Goal: Task Accomplishment & Management: Complete application form

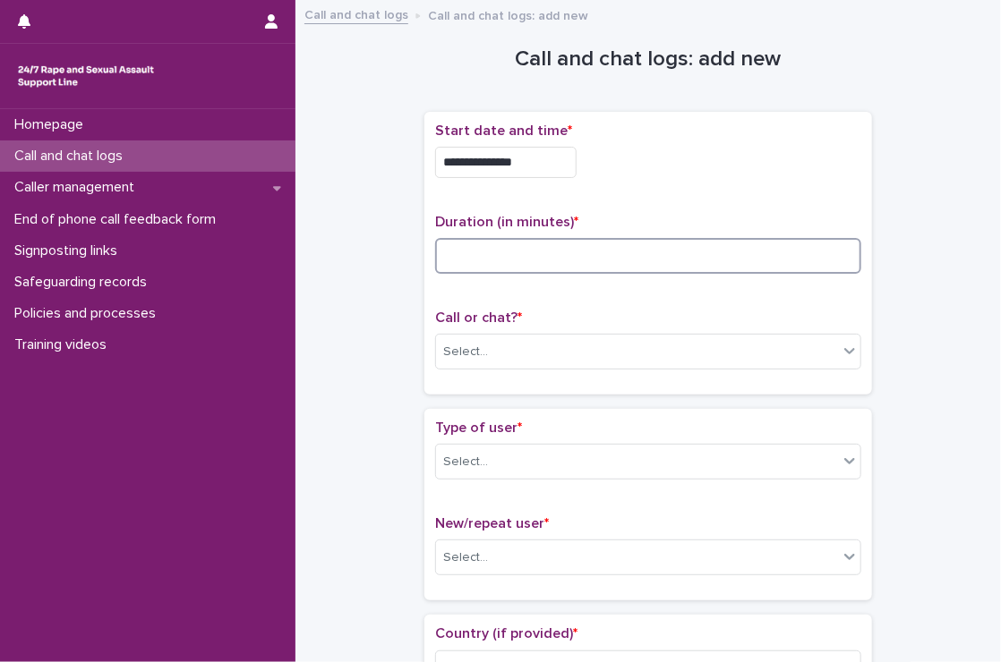
drag, startPoint x: 0, startPoint y: 0, endPoint x: 566, endPoint y: 248, distance: 617.6
click at [566, 248] on input at bounding box center [648, 256] width 426 height 36
type input "**"
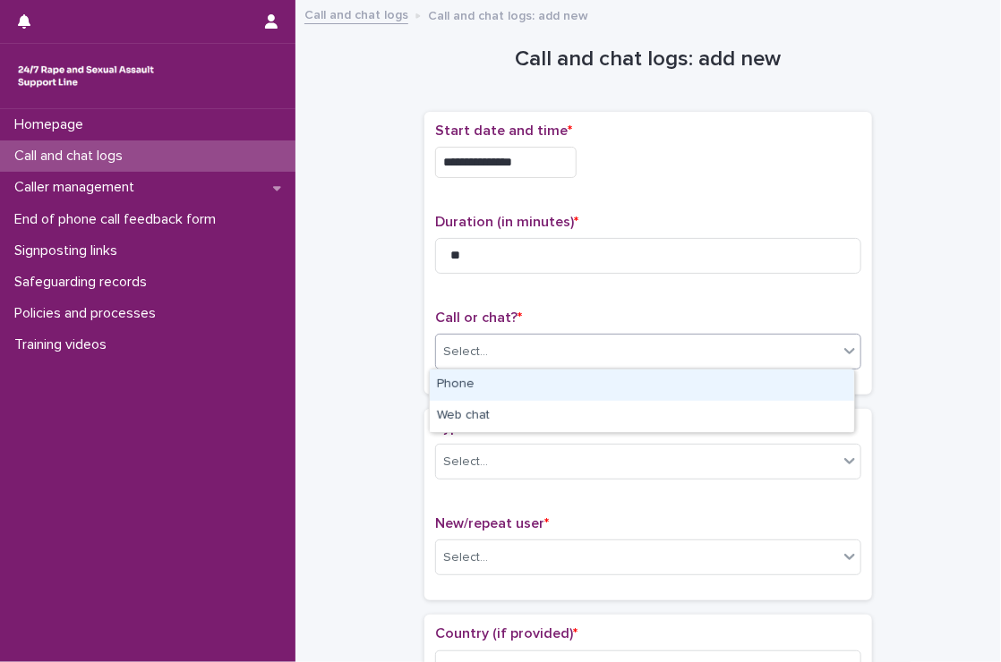
click at [568, 337] on div "Select..." at bounding box center [637, 352] width 402 height 30
click at [527, 383] on div "Phone" at bounding box center [642, 385] width 424 height 31
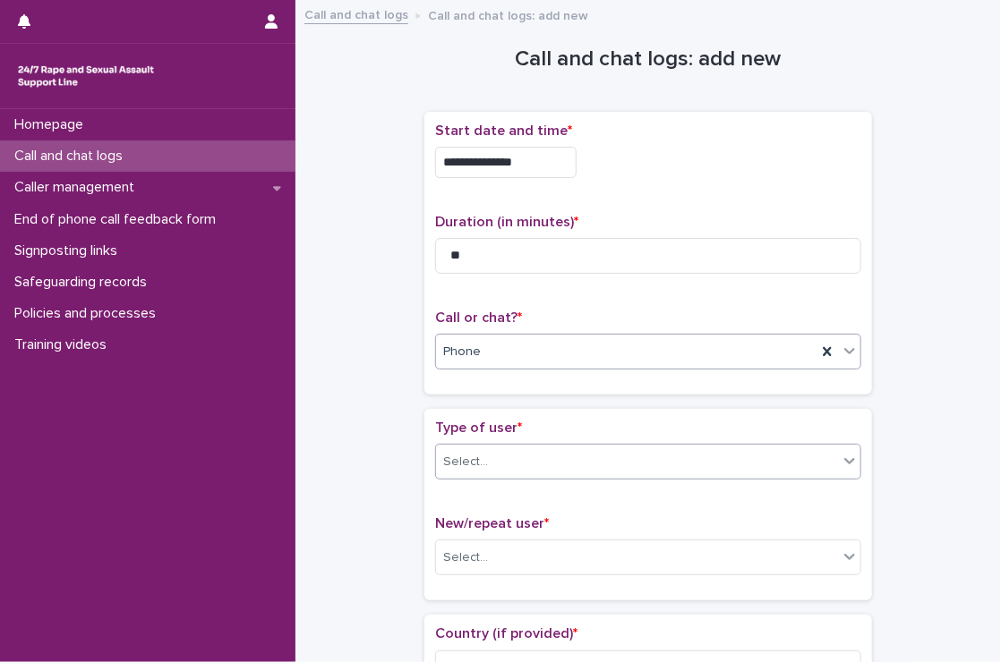
click at [523, 462] on div "Select..." at bounding box center [637, 463] width 402 height 30
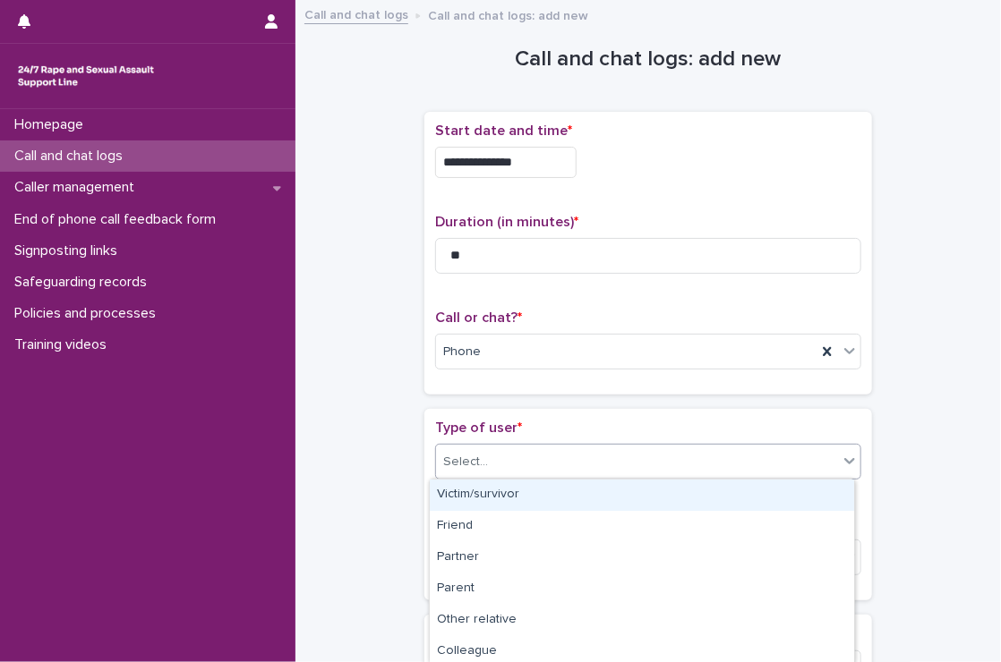
click at [505, 493] on div "Victim/survivor" at bounding box center [642, 495] width 424 height 31
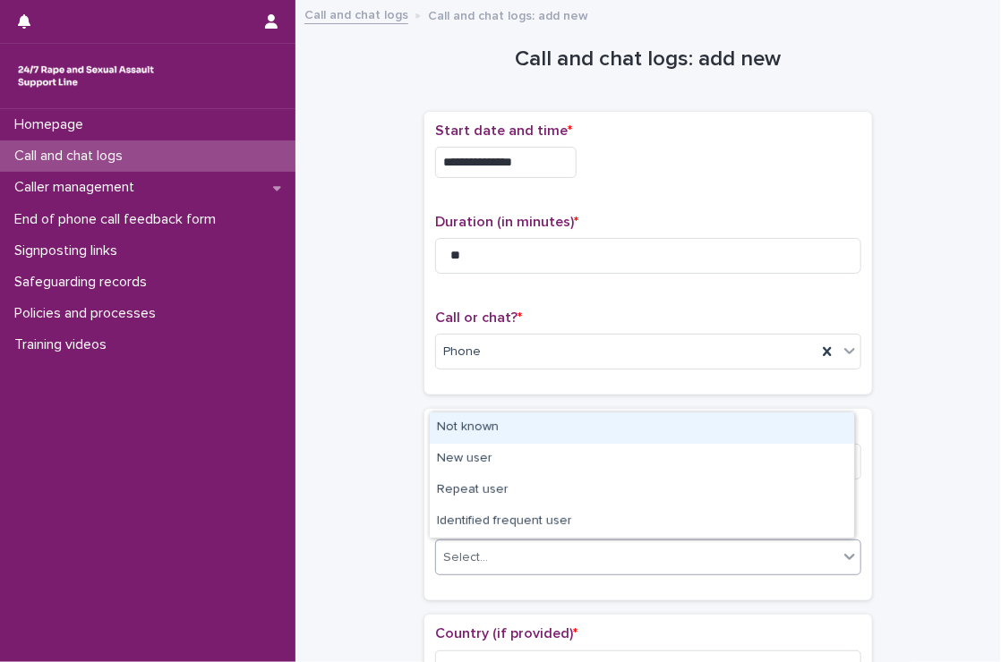
click at [644, 559] on div "Select..." at bounding box center [637, 558] width 402 height 30
click at [530, 422] on div "Not known" at bounding box center [642, 428] width 424 height 31
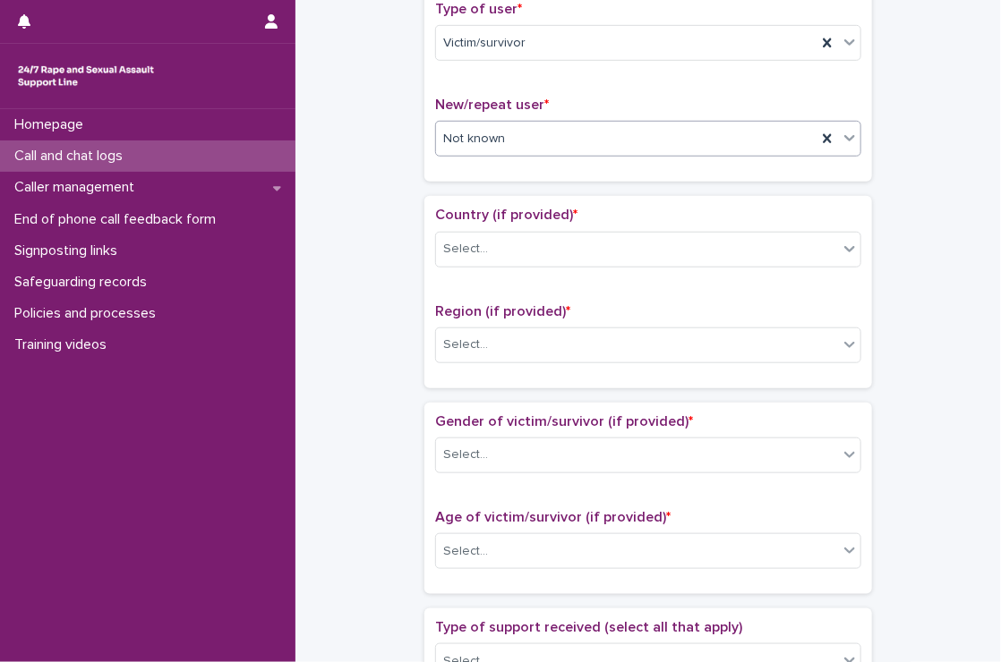
scroll to position [421, 0]
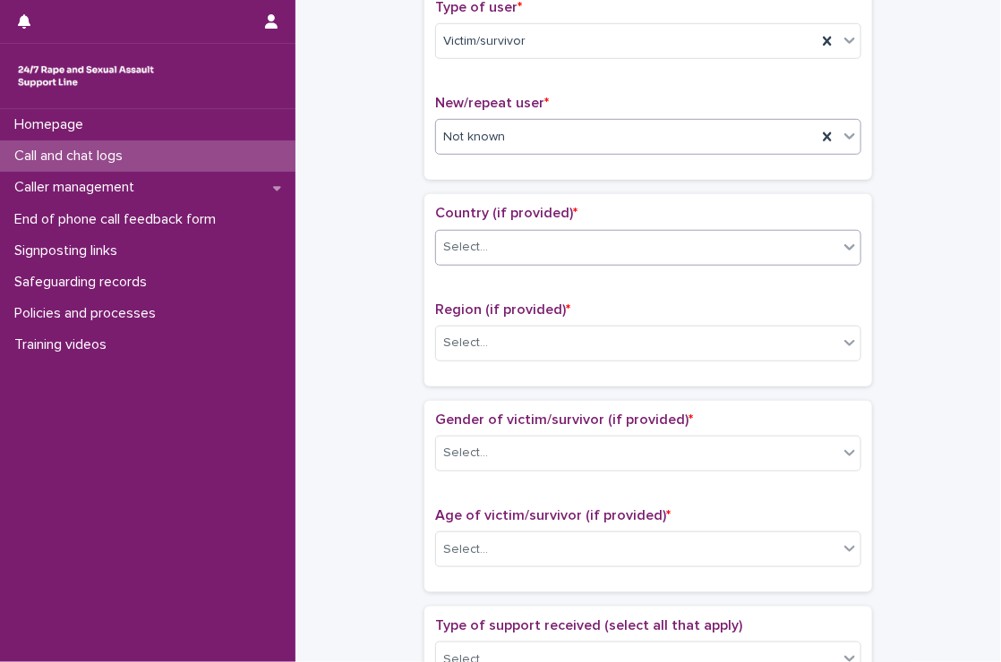
click at [515, 250] on div "Select..." at bounding box center [637, 248] width 402 height 30
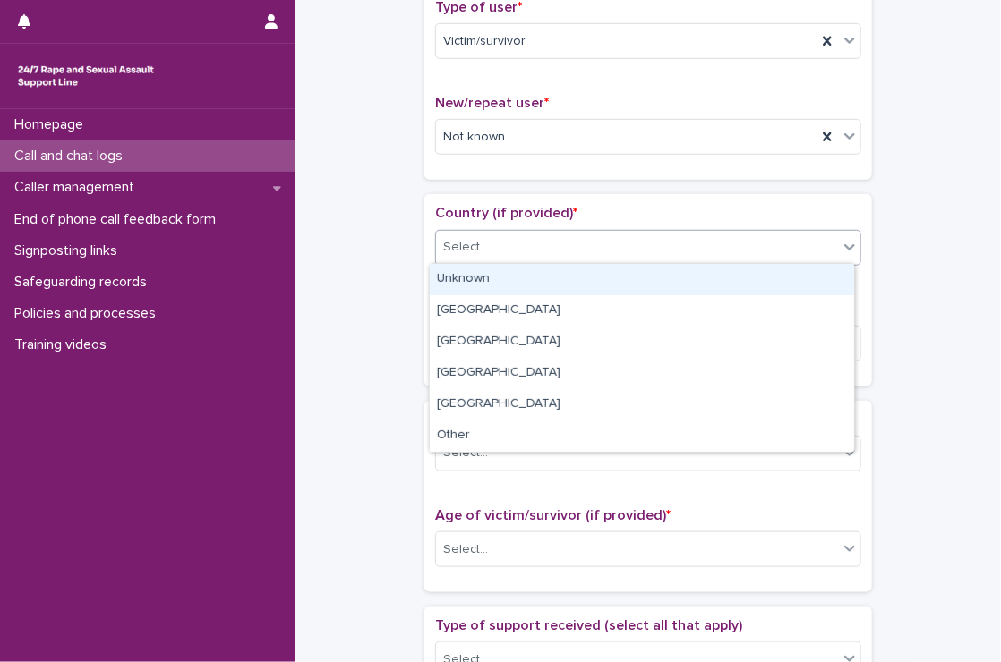
click at [490, 290] on div "Unknown" at bounding box center [642, 279] width 424 height 31
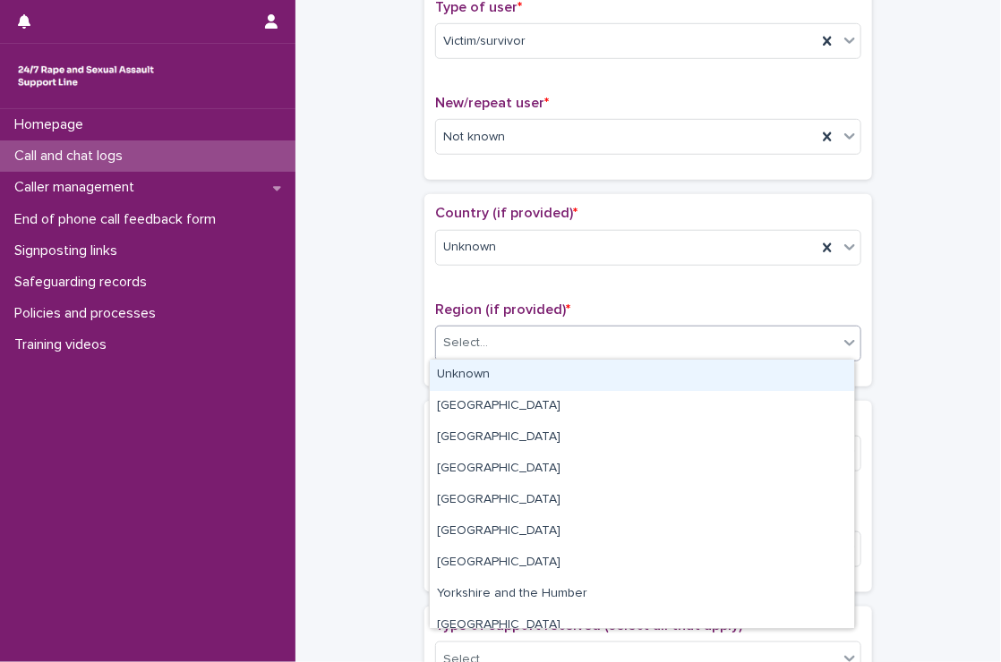
click at [502, 354] on div "Select..." at bounding box center [637, 343] width 402 height 30
drag, startPoint x: 528, startPoint y: 450, endPoint x: 525, endPoint y: 367, distance: 83.3
click at [525, 367] on div "Unknown" at bounding box center [642, 375] width 424 height 31
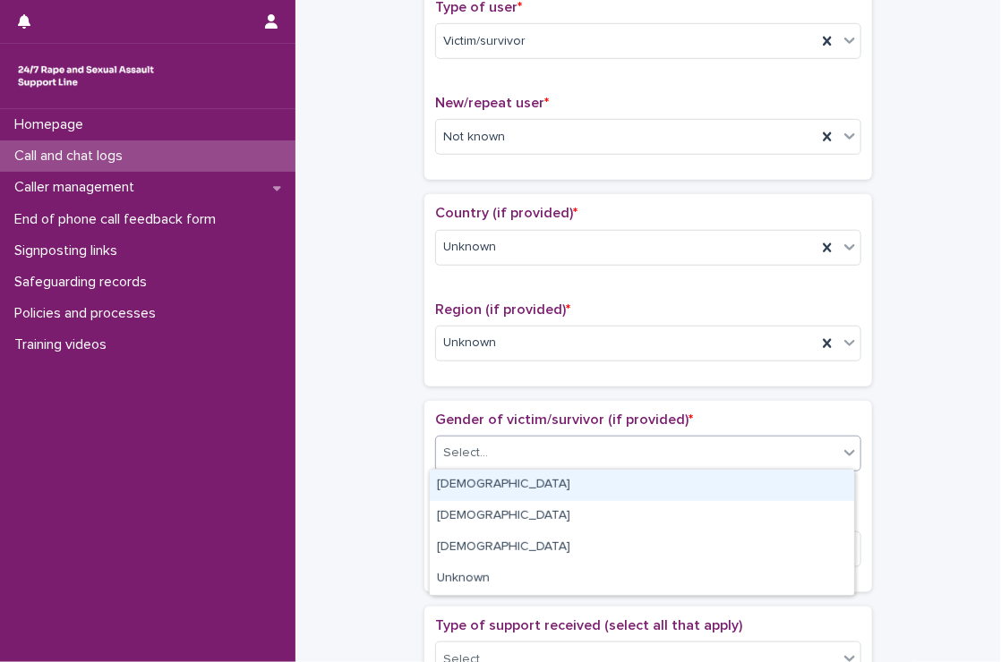
click at [551, 453] on div "Select..." at bounding box center [637, 454] width 402 height 30
click at [546, 484] on div "Female" at bounding box center [642, 485] width 424 height 31
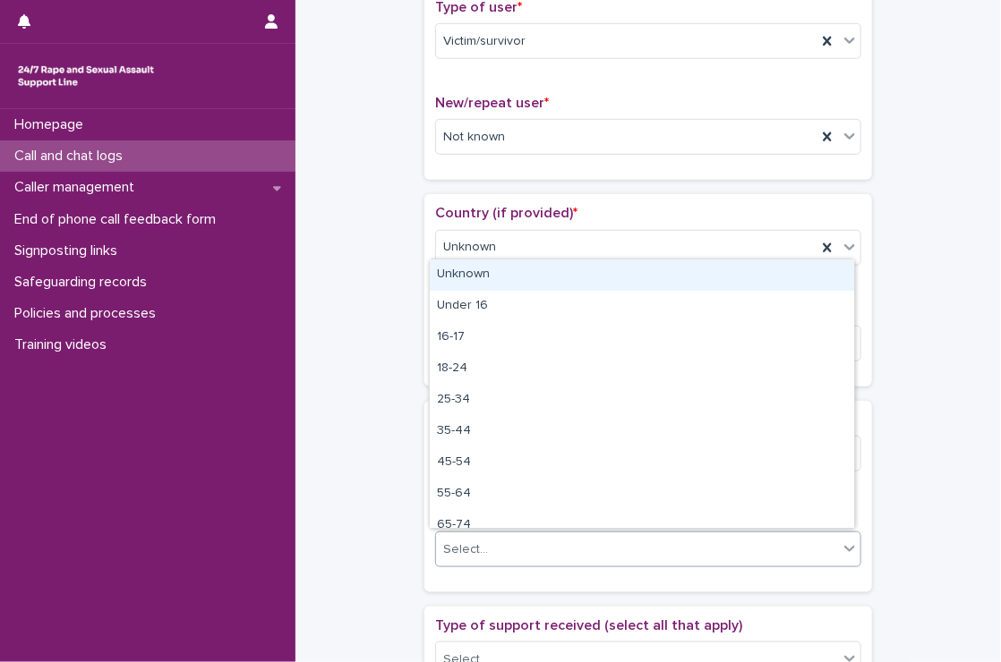
click at [555, 561] on div "Select..." at bounding box center [648, 550] width 426 height 36
click at [476, 270] on div "Unknown" at bounding box center [642, 275] width 424 height 31
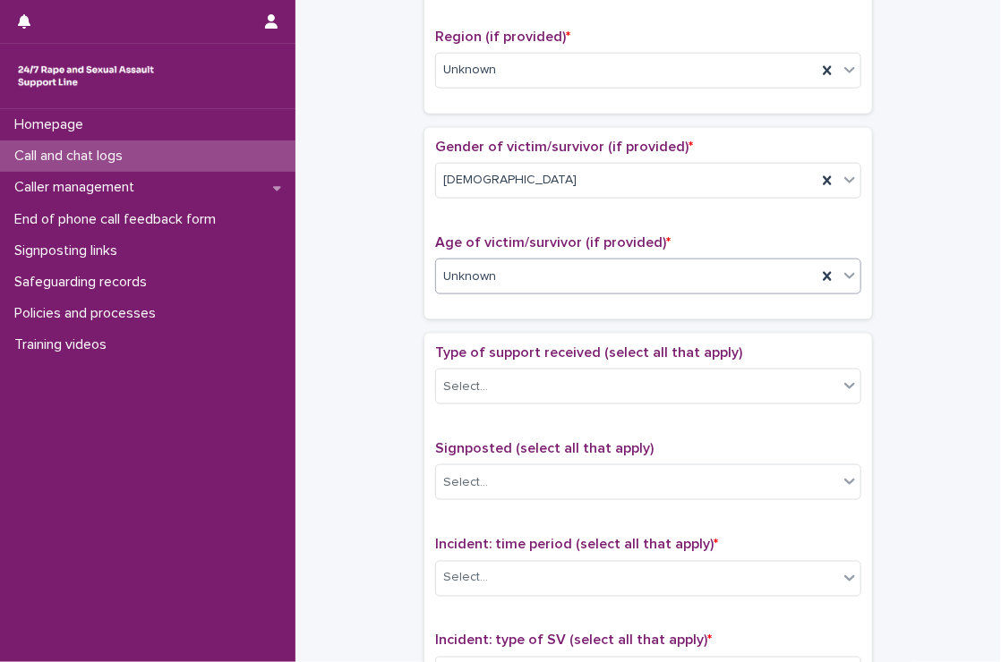
scroll to position [719, 0]
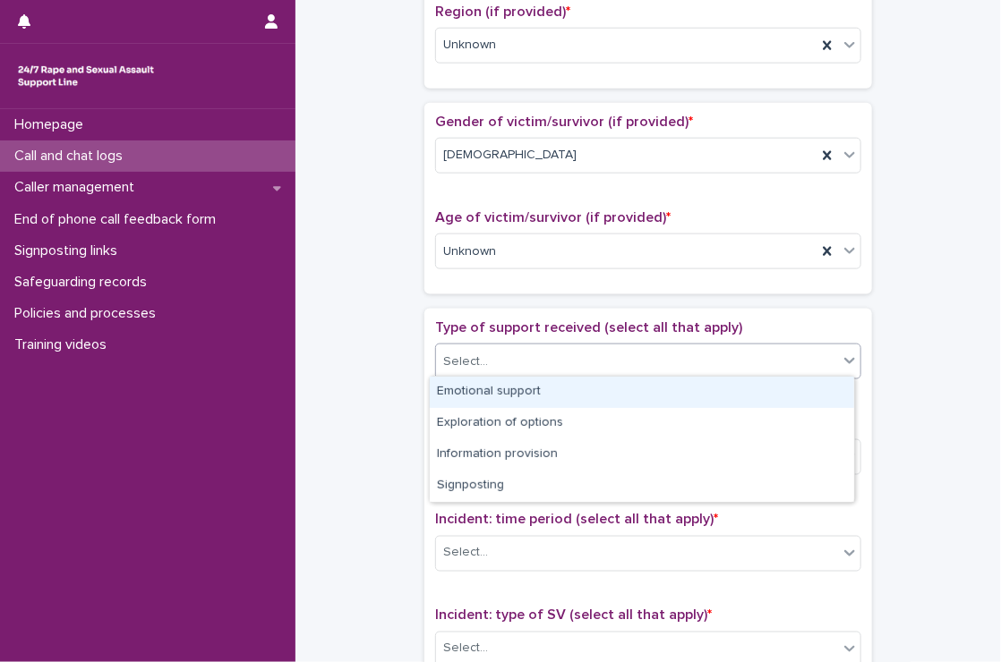
click at [496, 349] on div "Select..." at bounding box center [637, 362] width 402 height 30
click at [494, 388] on div "Emotional support" at bounding box center [642, 392] width 424 height 31
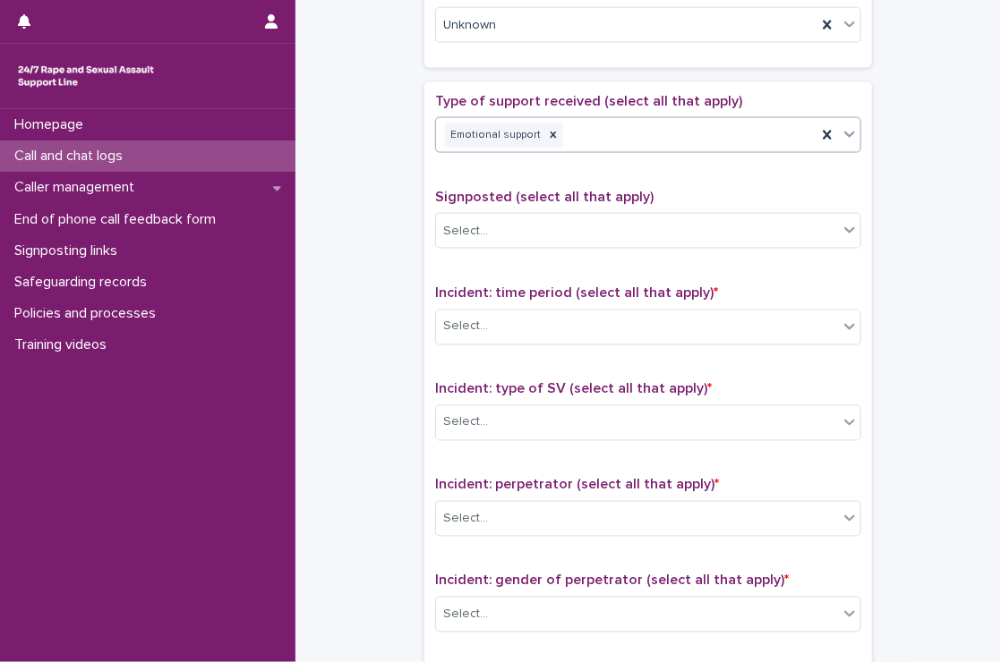
scroll to position [995, 0]
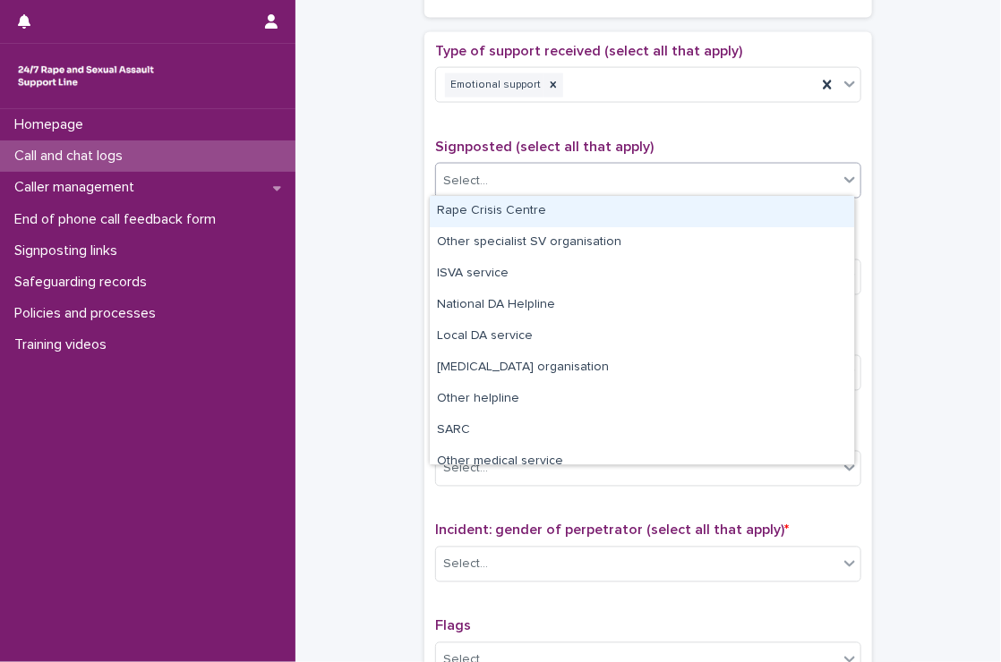
click at [494, 185] on div "Select..." at bounding box center [637, 181] width 402 height 30
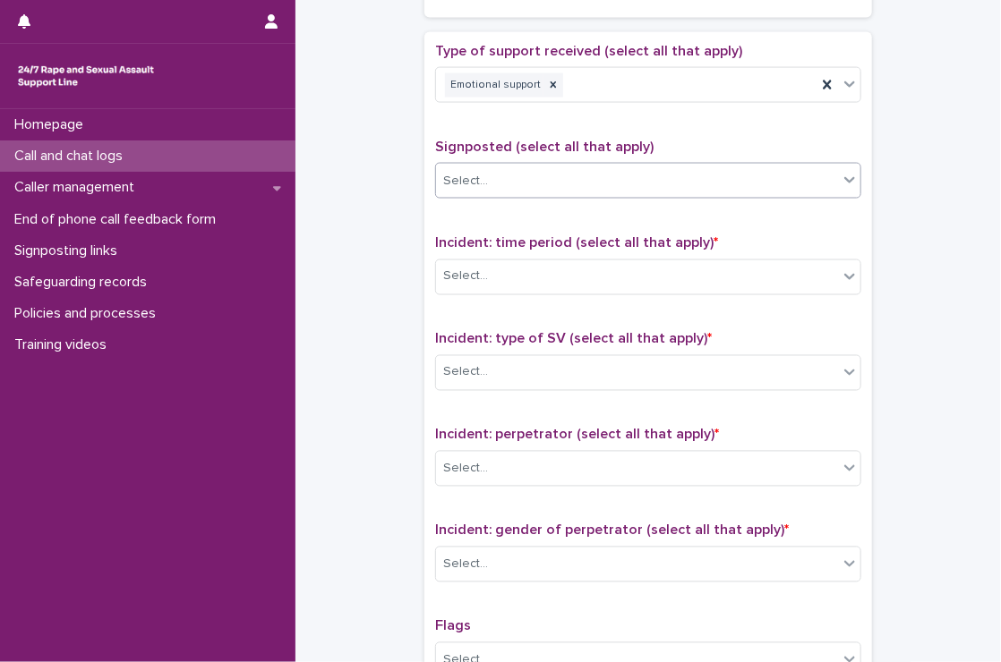
click at [501, 185] on div "Select..." at bounding box center [637, 181] width 402 height 30
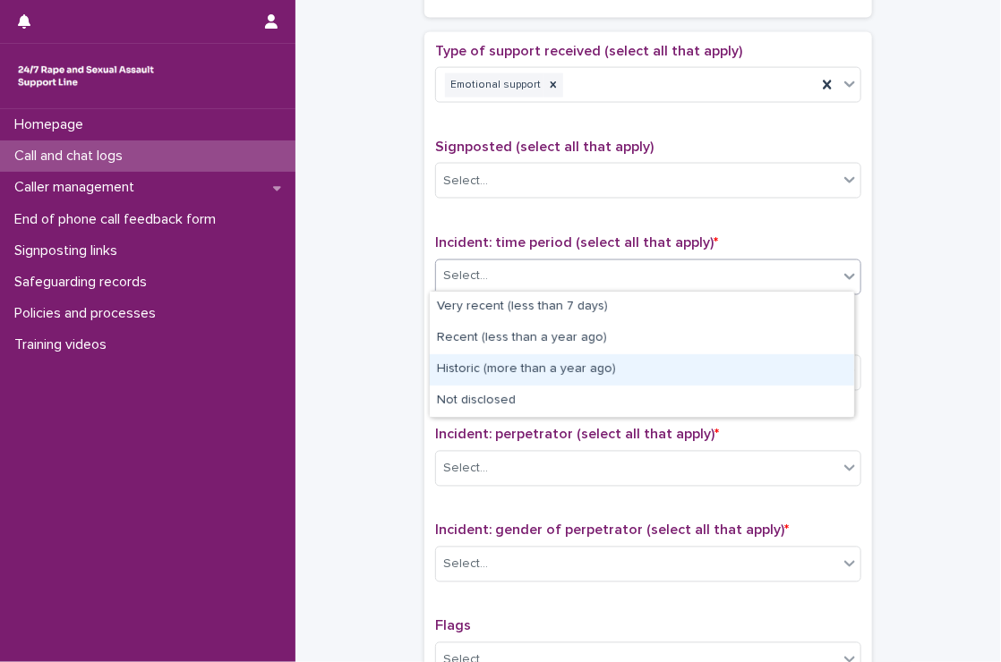
drag, startPoint x: 514, startPoint y: 272, endPoint x: 519, endPoint y: 376, distance: 104.0
click at [519, 376] on body "**********" at bounding box center [500, 331] width 1001 height 662
click at [519, 376] on div "Historic (more than a year ago)" at bounding box center [642, 369] width 424 height 31
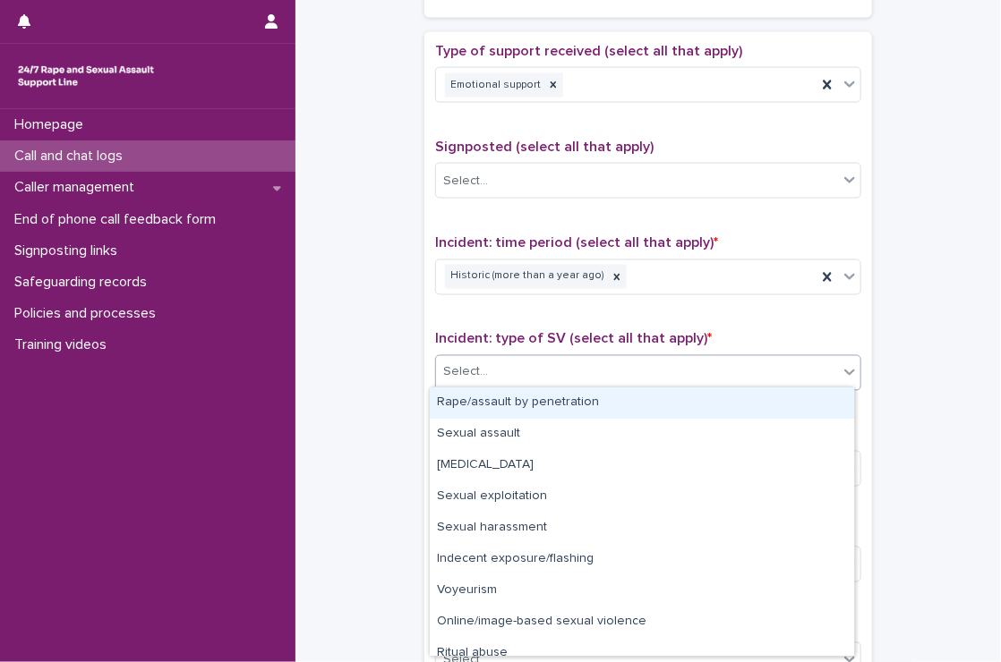
click at [519, 376] on div "Select..." at bounding box center [637, 373] width 402 height 30
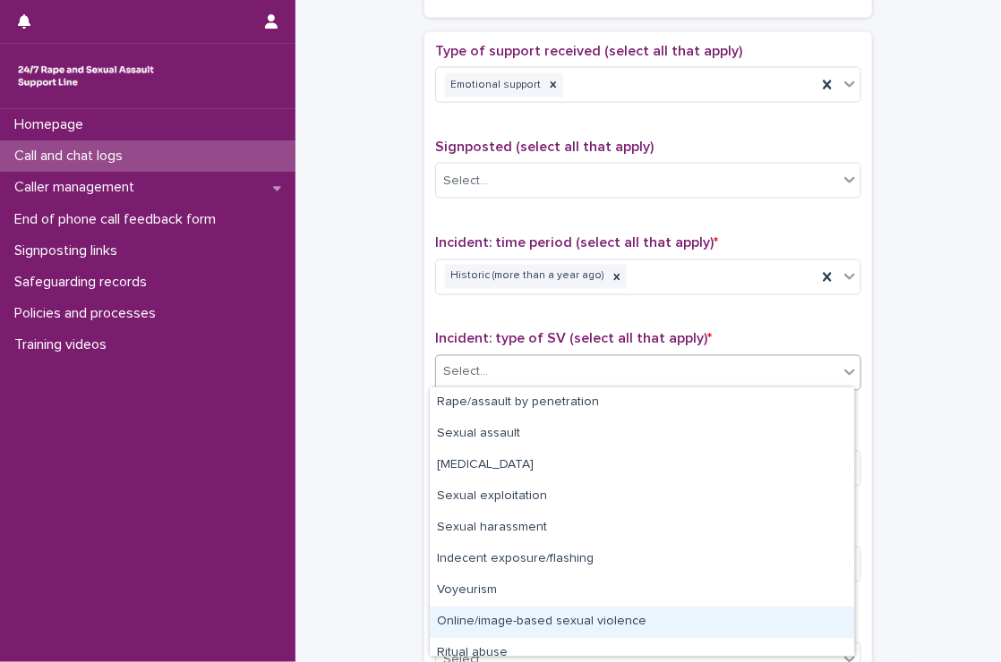
scroll to position [45, 0]
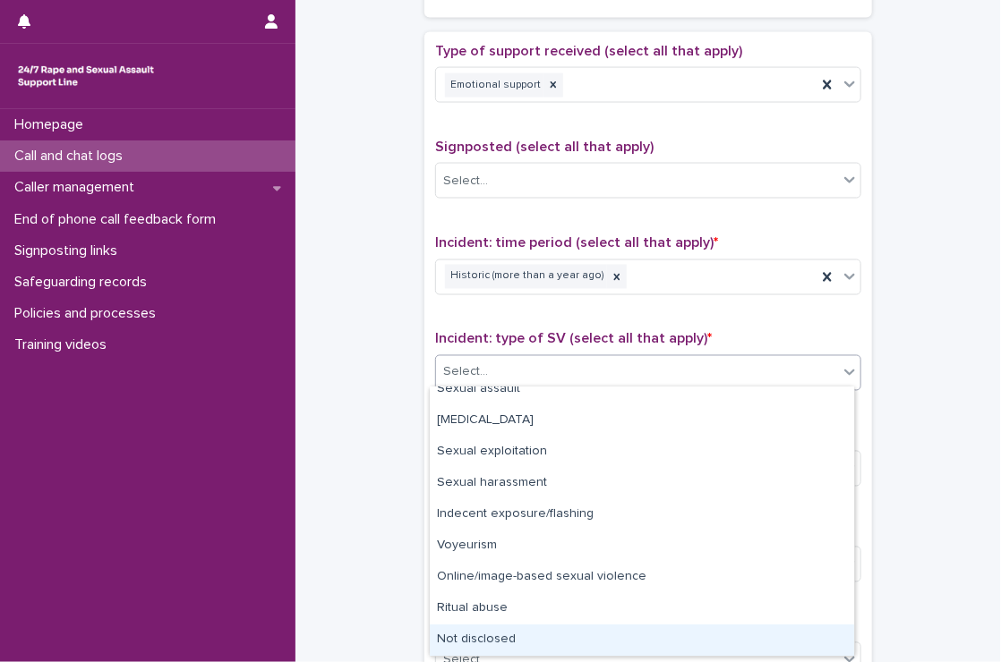
click at [551, 628] on div "Not disclosed" at bounding box center [642, 640] width 424 height 31
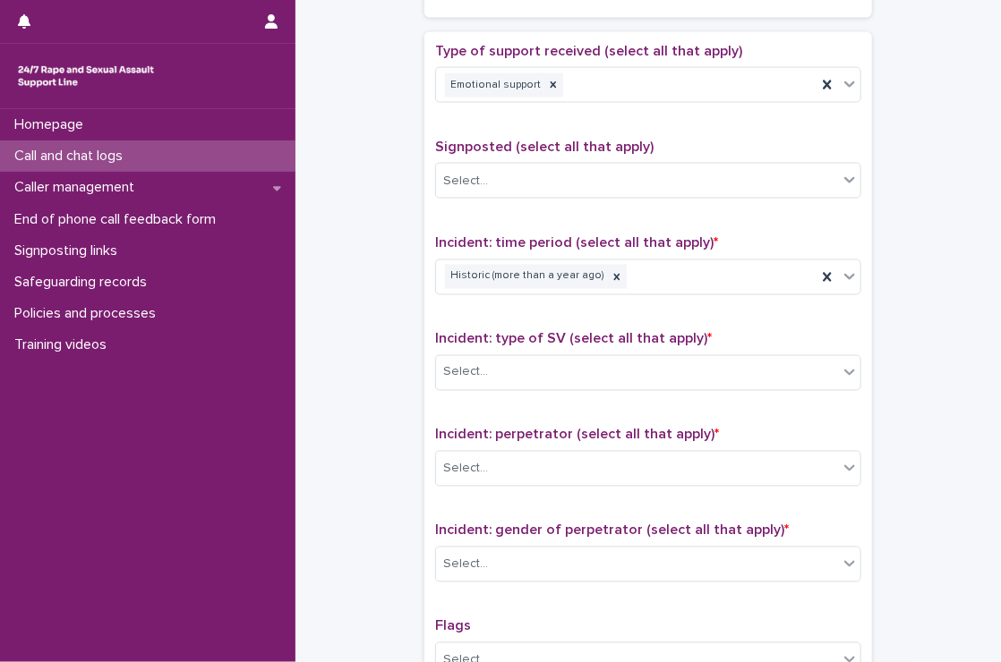
click at [551, 628] on p "Flags" at bounding box center [648, 626] width 426 height 17
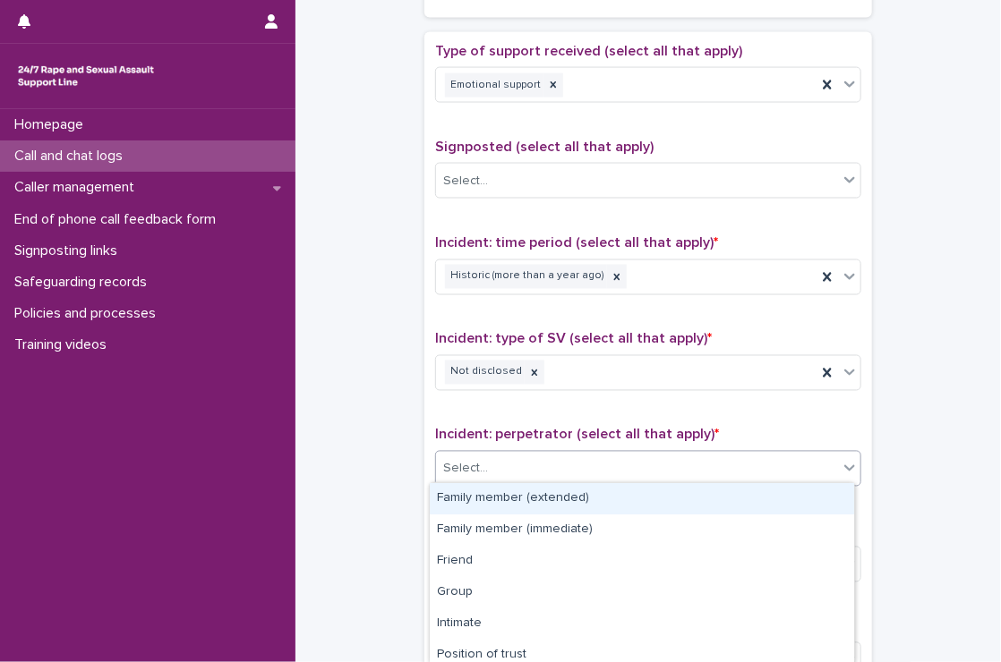
click at [526, 465] on div "Select..." at bounding box center [637, 470] width 402 height 30
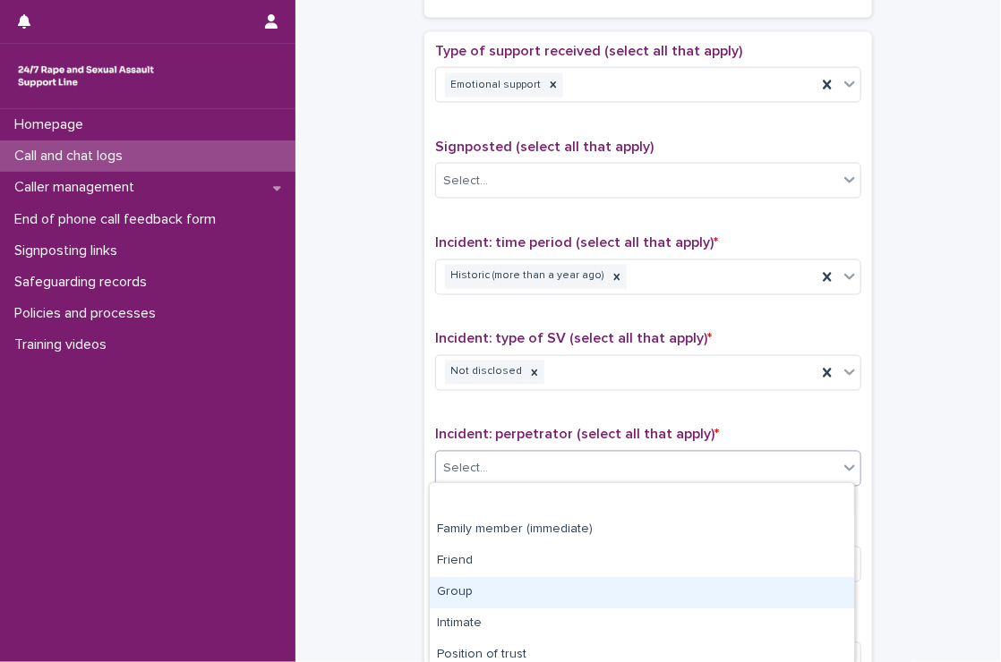
scroll to position [164, 0]
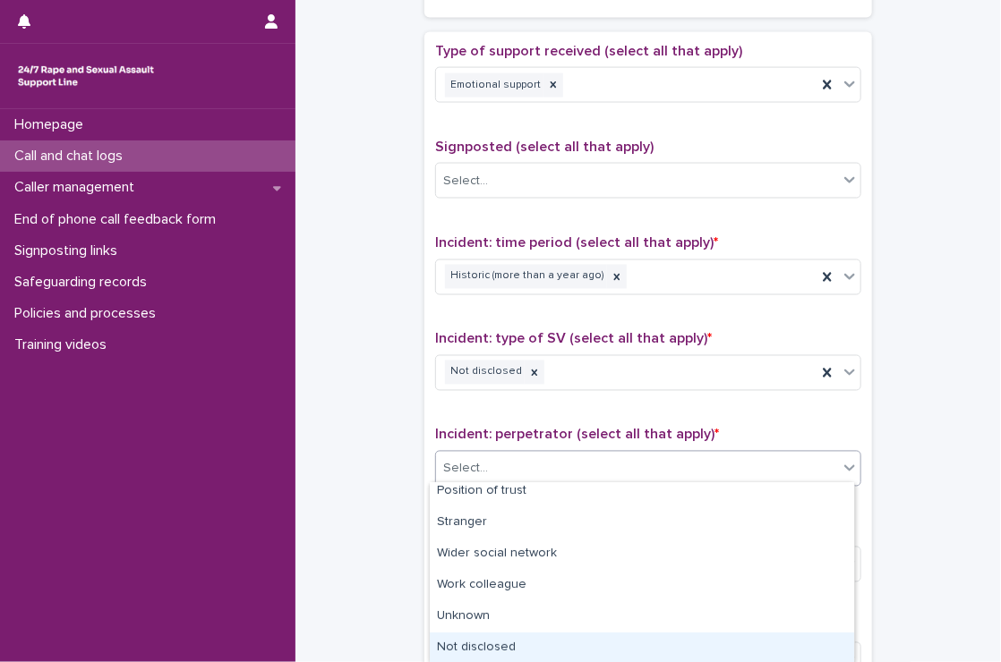
click at [518, 638] on div "Not disclosed" at bounding box center [642, 648] width 424 height 31
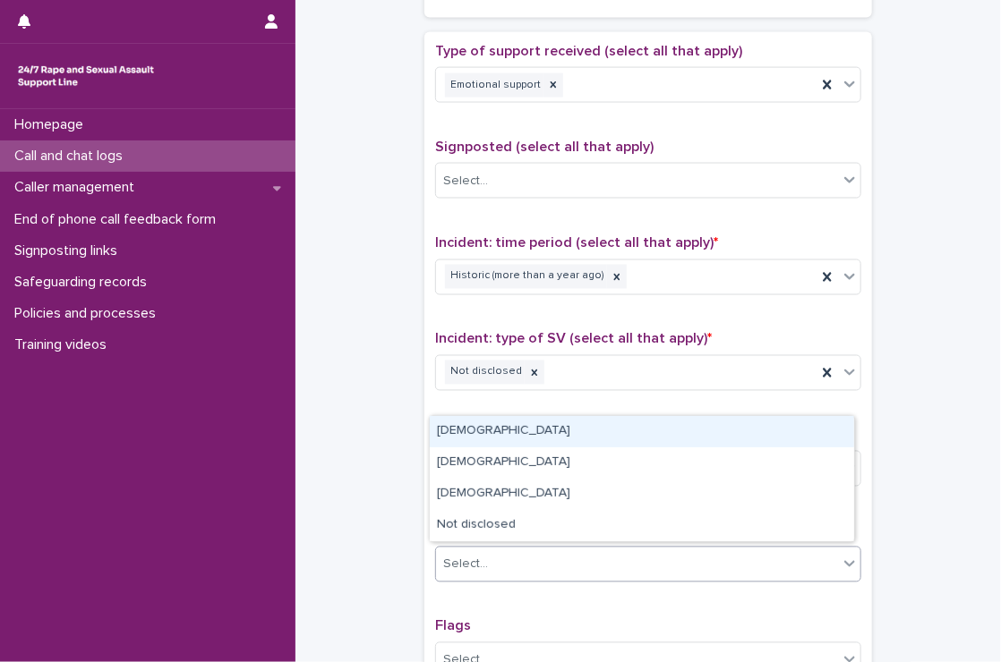
click at [506, 555] on div "Select..." at bounding box center [637, 565] width 402 height 30
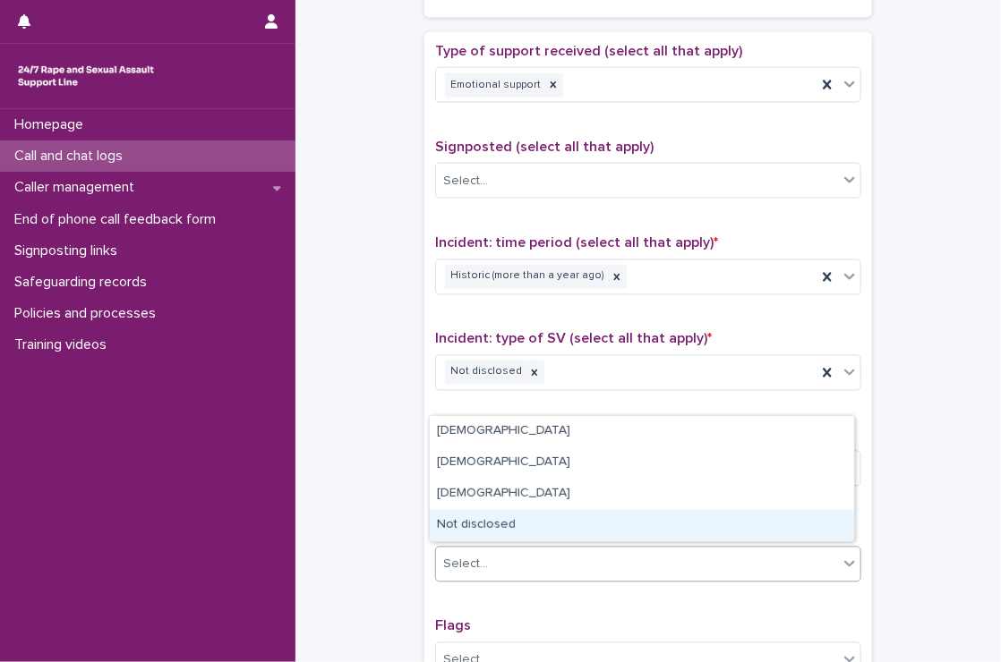
click at [482, 528] on div "Not disclosed" at bounding box center [642, 525] width 424 height 31
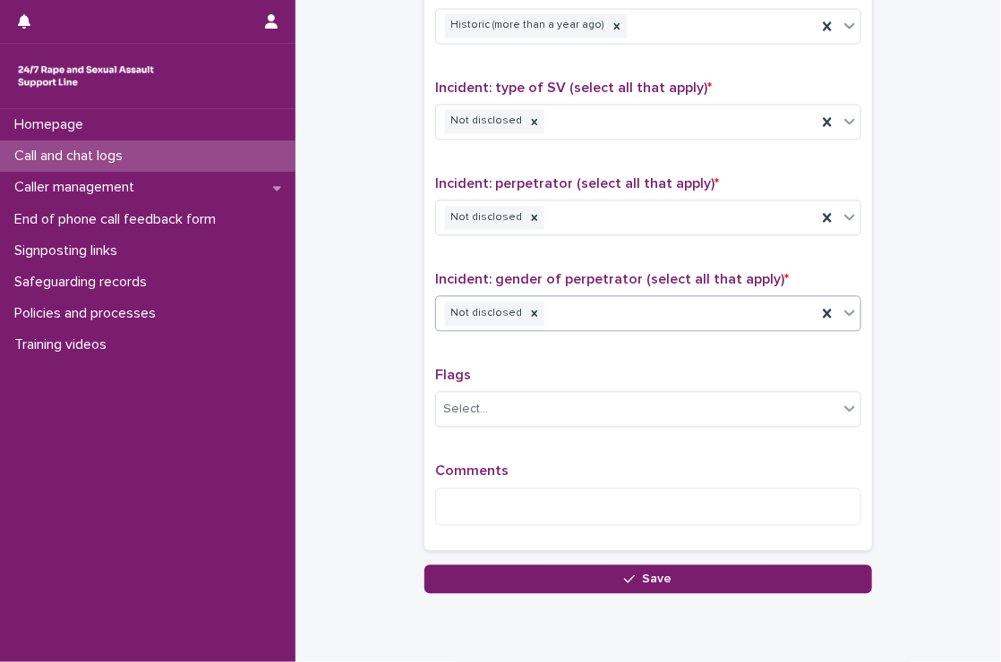
scroll to position [1264, 0]
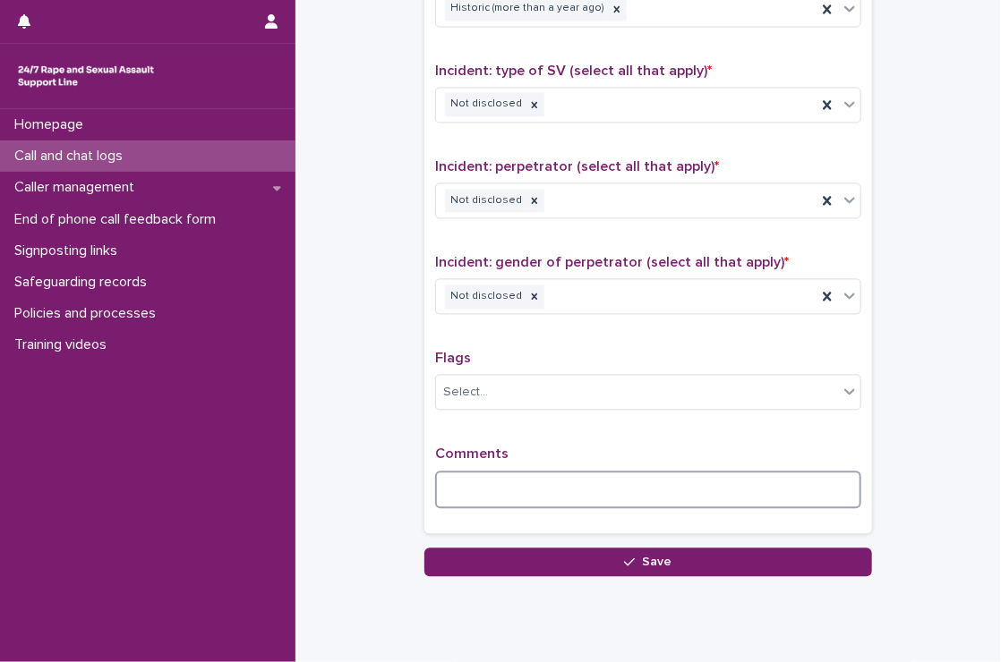
click at [486, 487] on textarea at bounding box center [648, 490] width 426 height 38
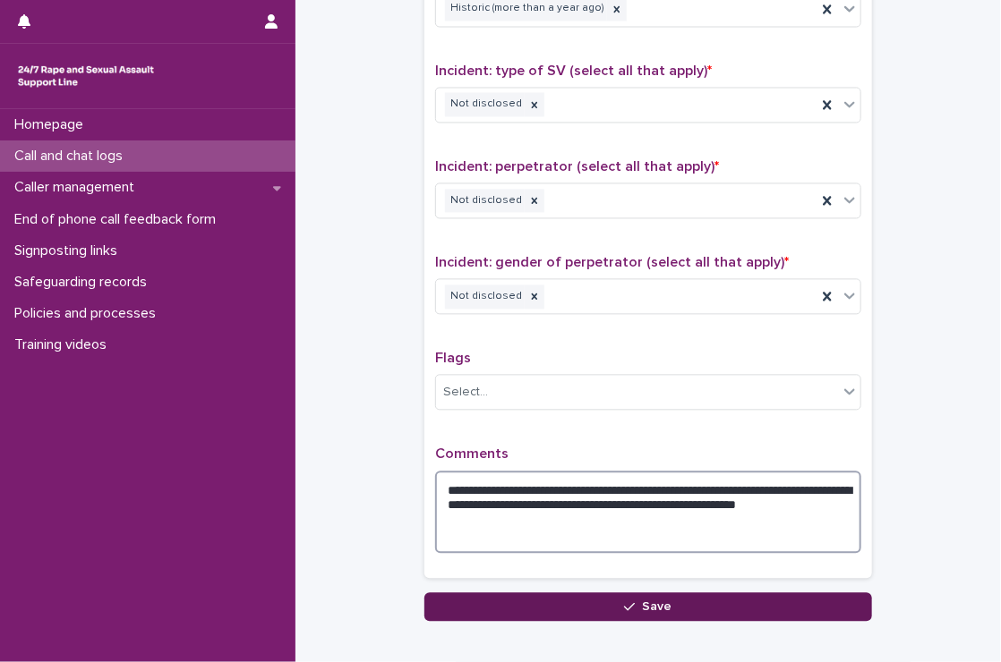
type textarea "**********"
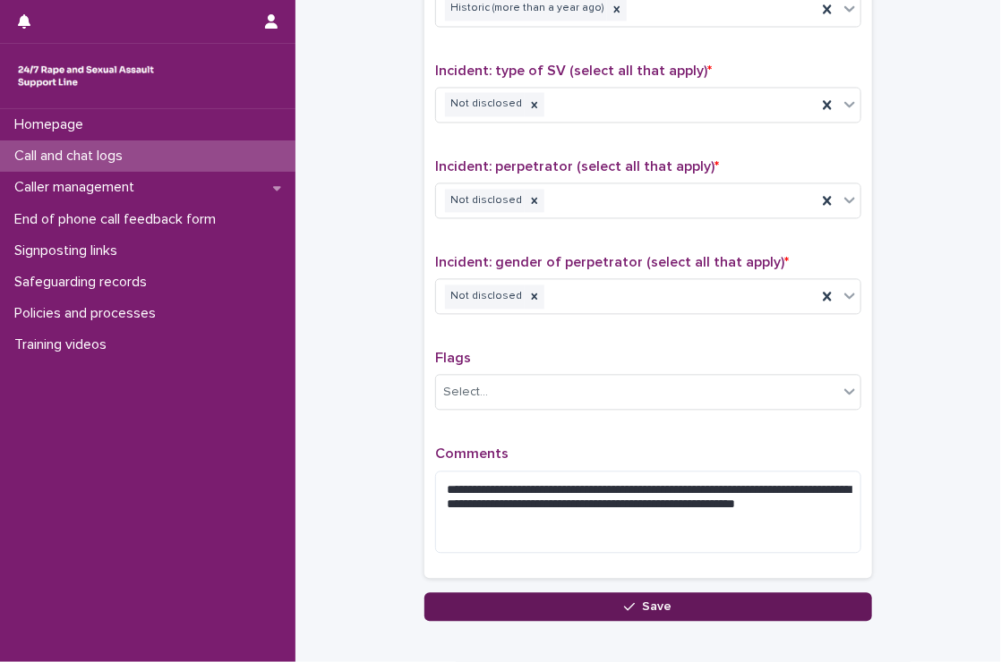
click at [573, 601] on button "Save" at bounding box center [648, 607] width 448 height 29
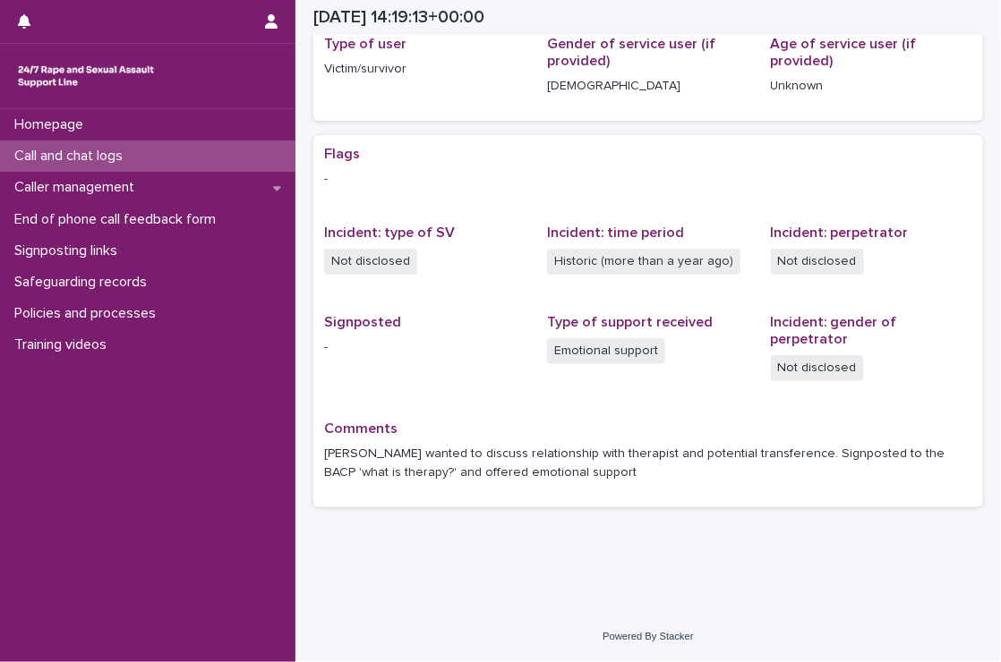
scroll to position [236, 0]
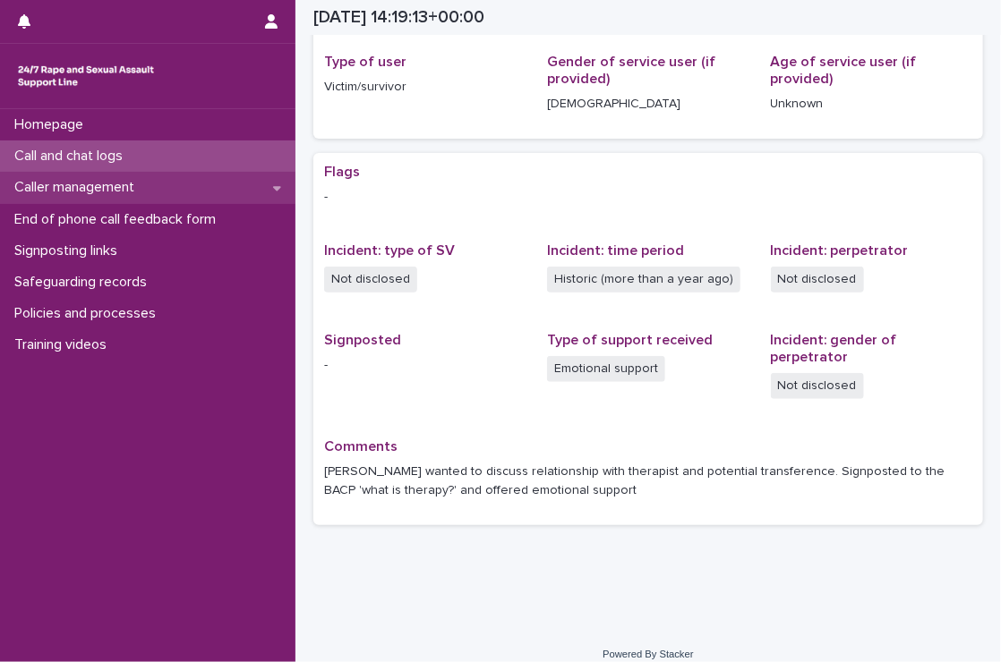
click at [125, 194] on p "Caller management" at bounding box center [77, 187] width 141 height 17
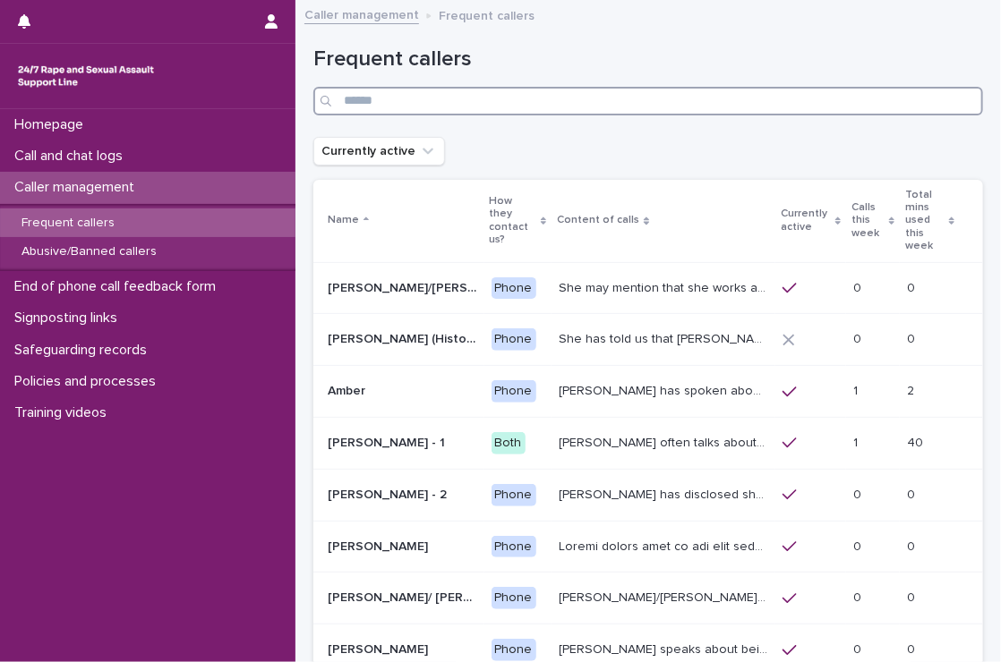
click at [416, 104] on input "Search" at bounding box center [648, 101] width 670 height 29
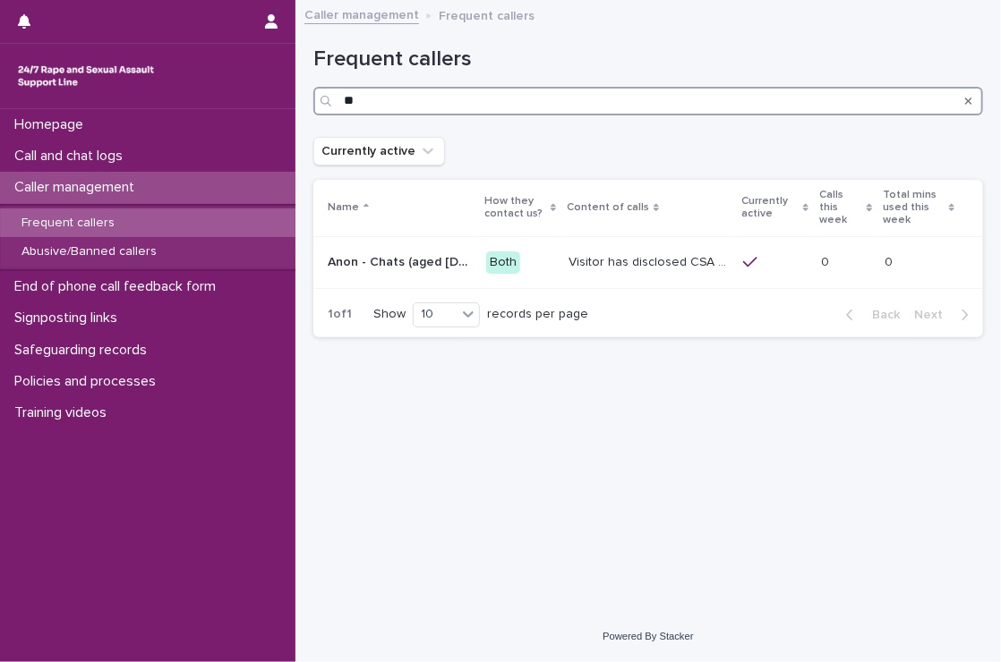
type input "*"
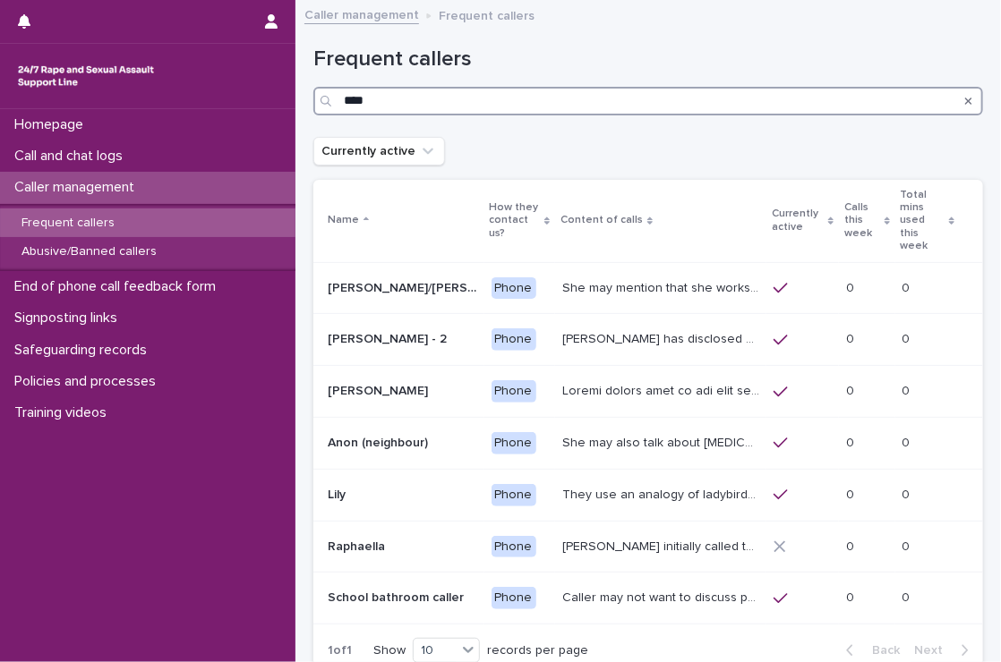
type input "*****"
